Goal: Task Accomplishment & Management: Manage account settings

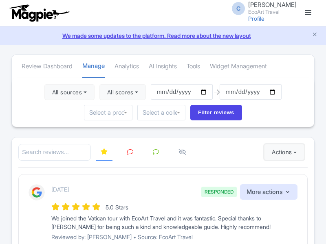
click at [282, 152] on button "Actions" at bounding box center [284, 152] width 40 height 16
click at [0, 0] on link "Import new reviews" at bounding box center [0, 0] width 0 height 0
